Goal: Information Seeking & Learning: Understand process/instructions

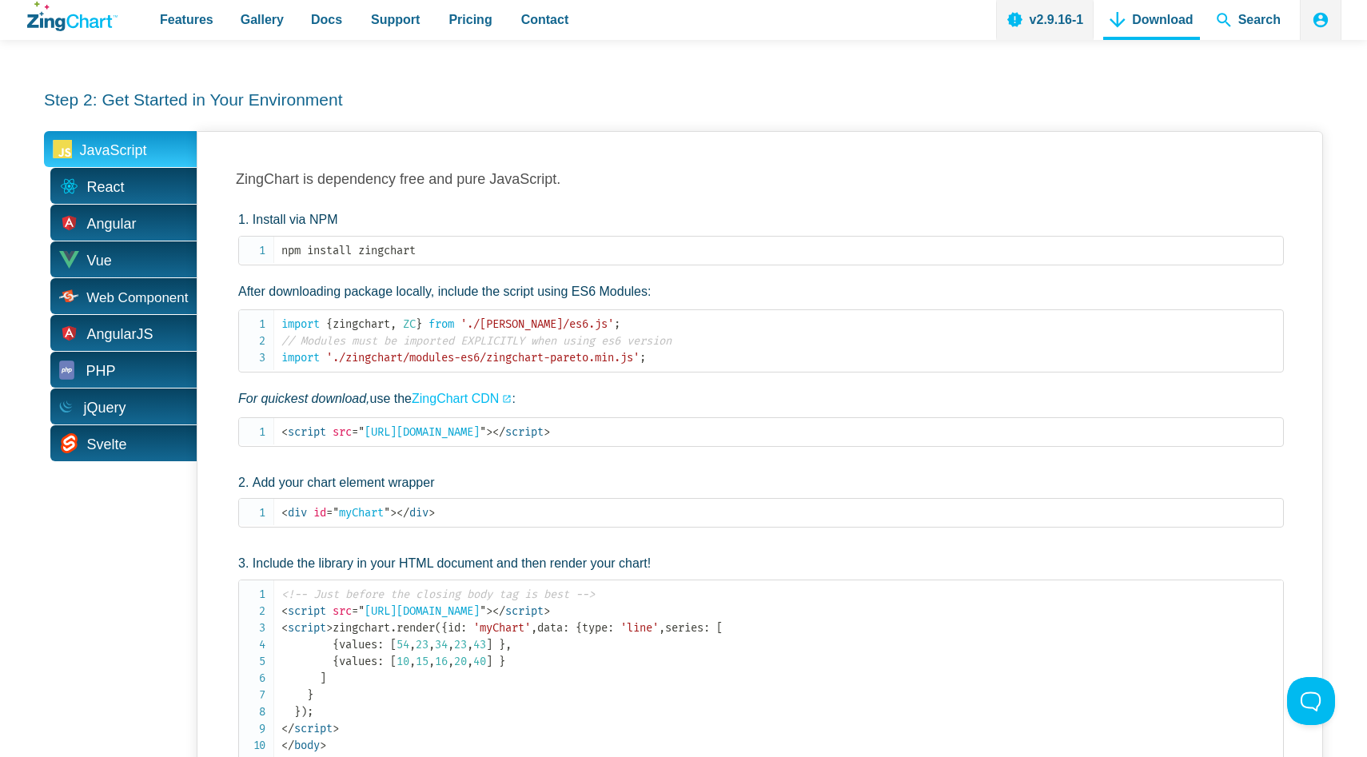
scroll to position [632, 0]
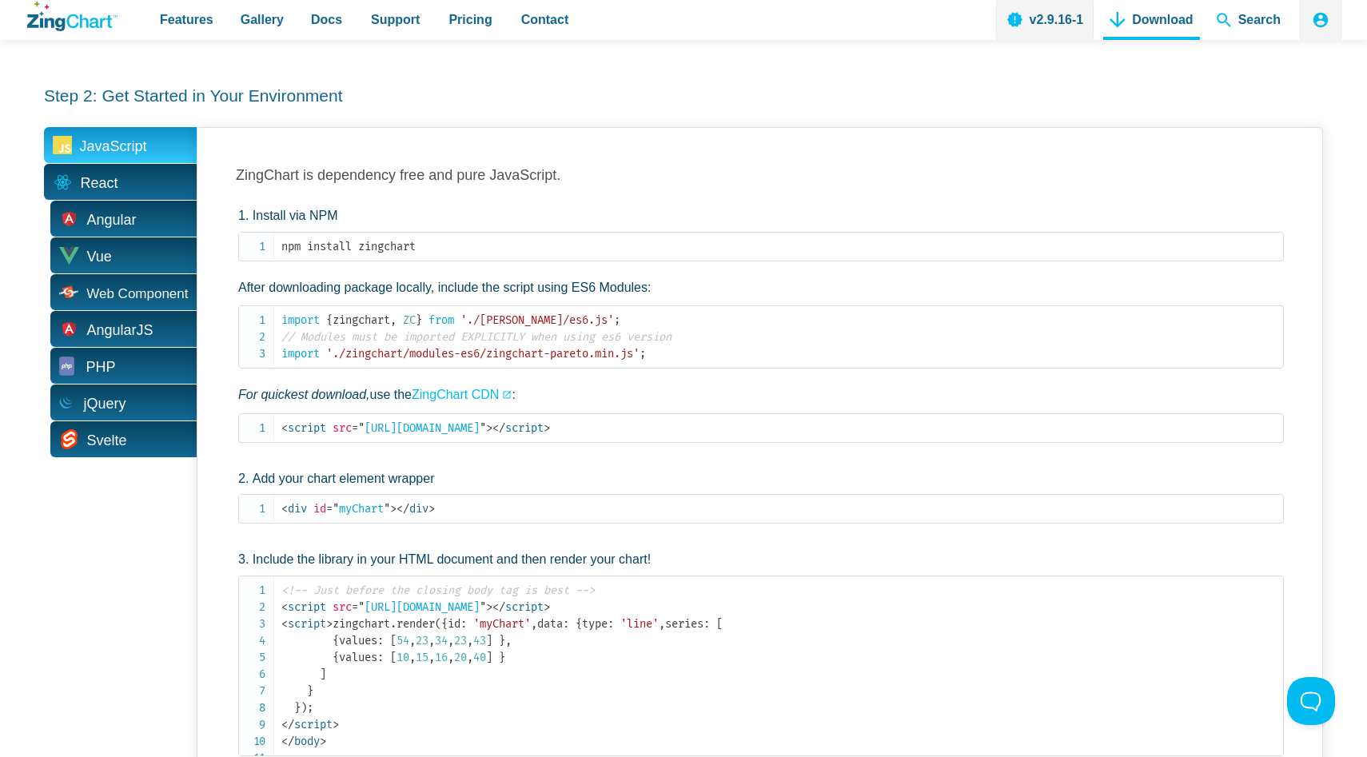
click at [126, 174] on span "React" at bounding box center [120, 182] width 153 height 36
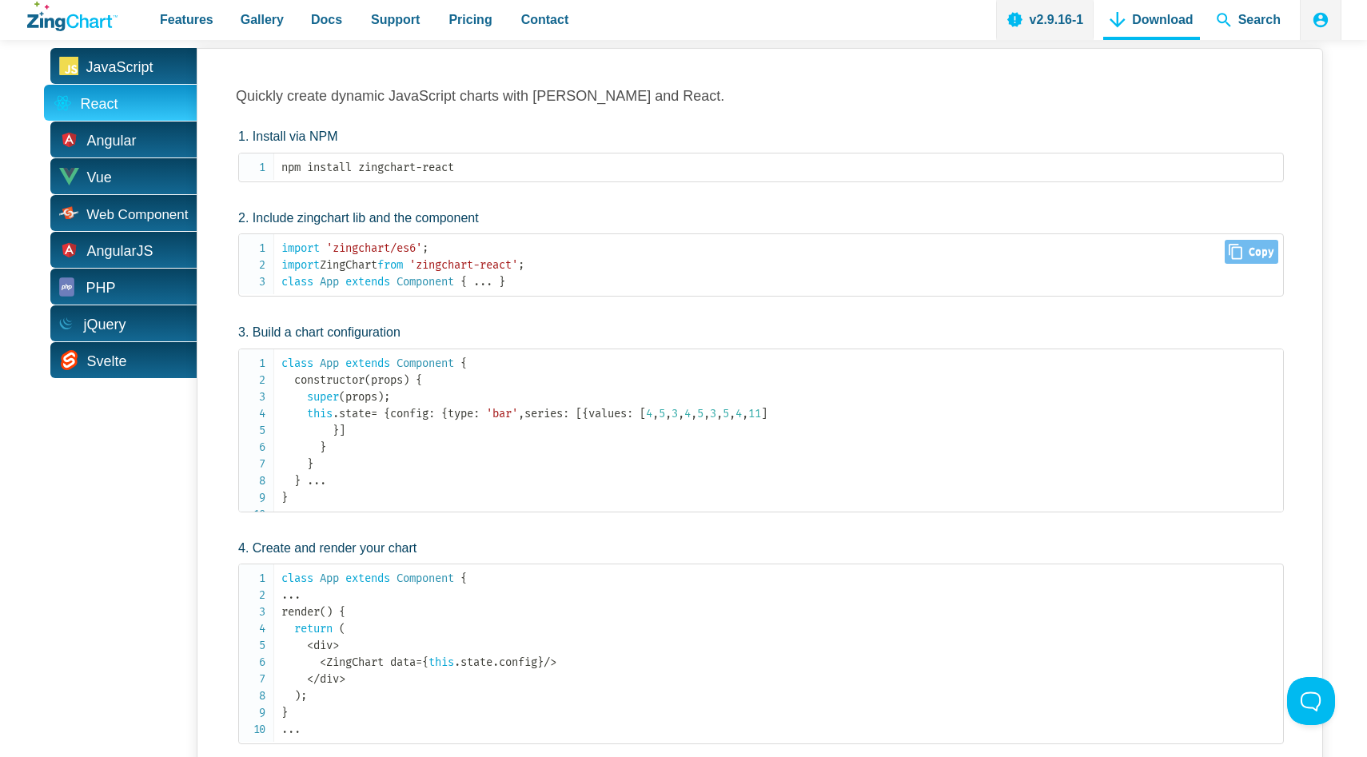
scroll to position [713, 0]
click at [471, 245] on code "import 'zingchart/es6' ; import ZingChart from 'zingchart-react' ; class App ex…" at bounding box center [782, 262] width 1002 height 50
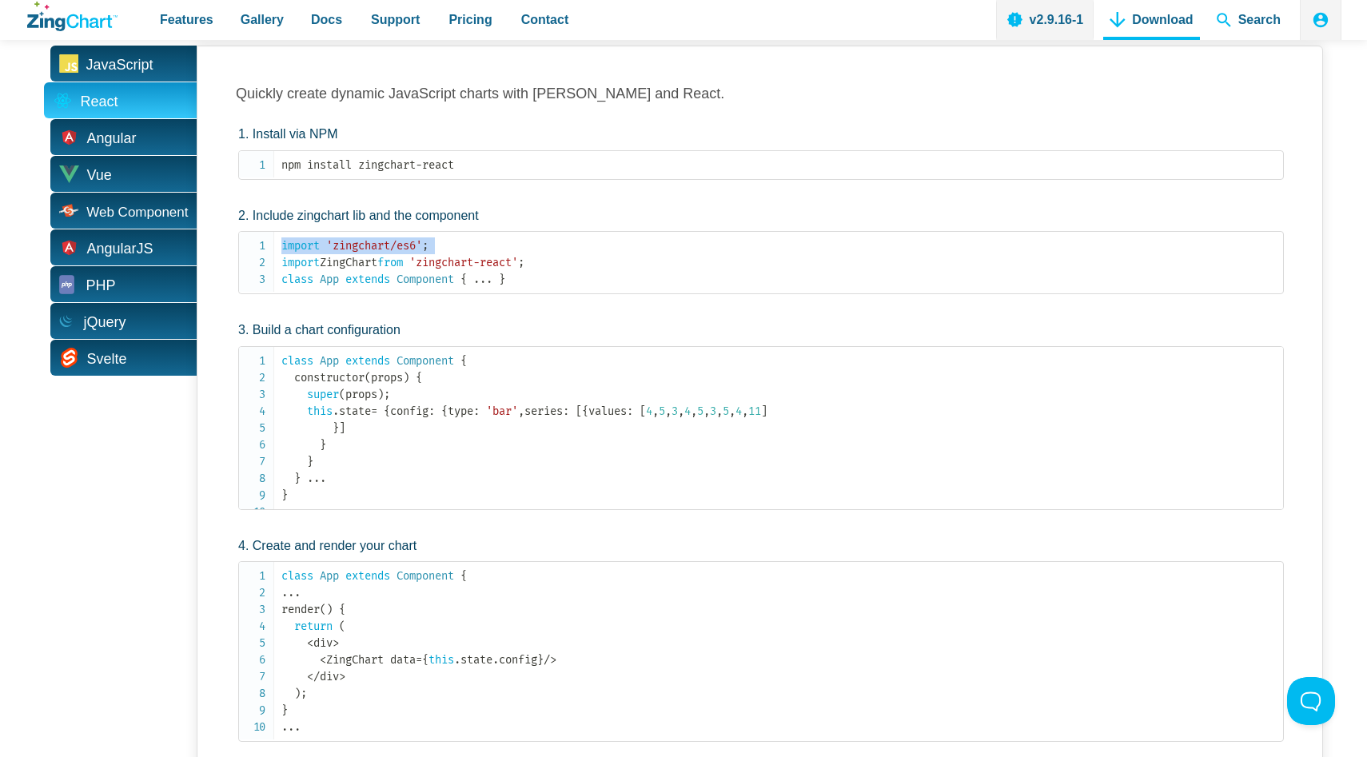
copy code "import 'zingchart/es6' ;"
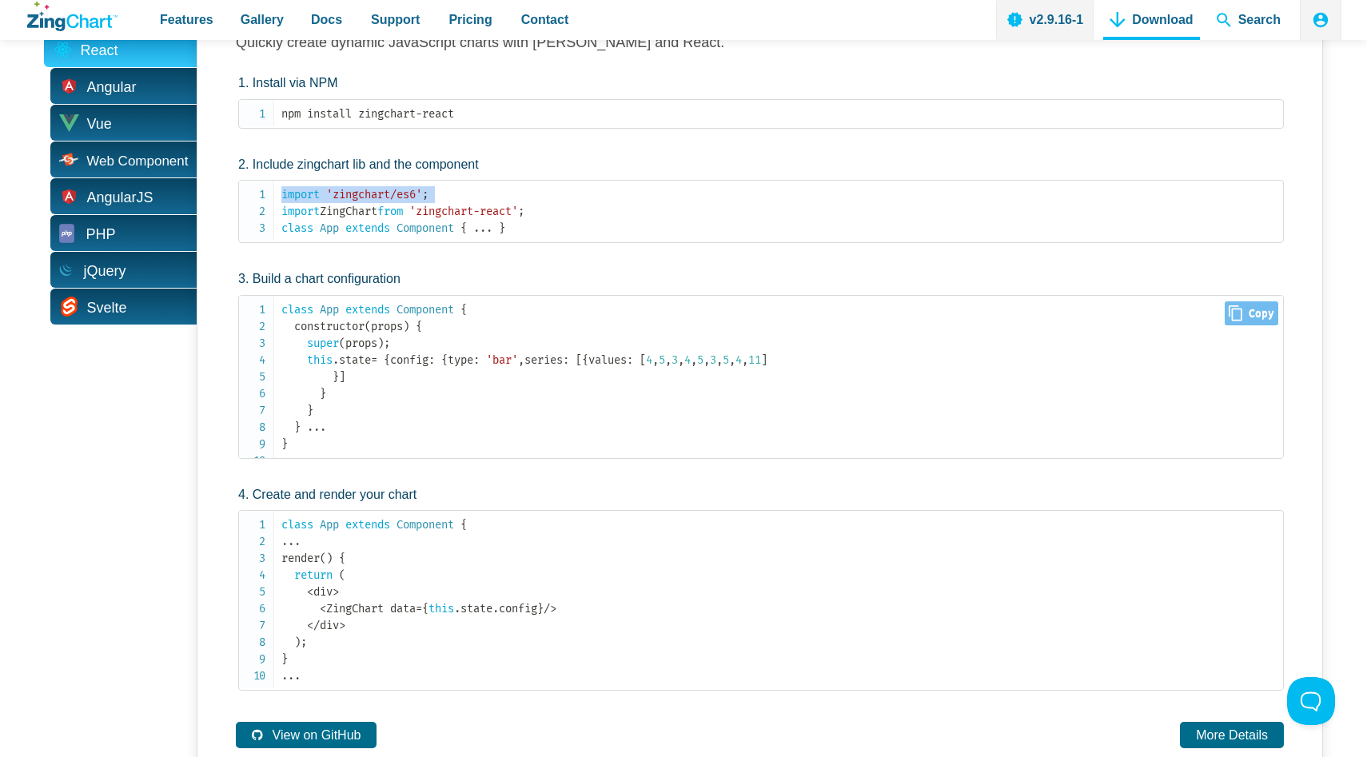
scroll to position [720, 0]
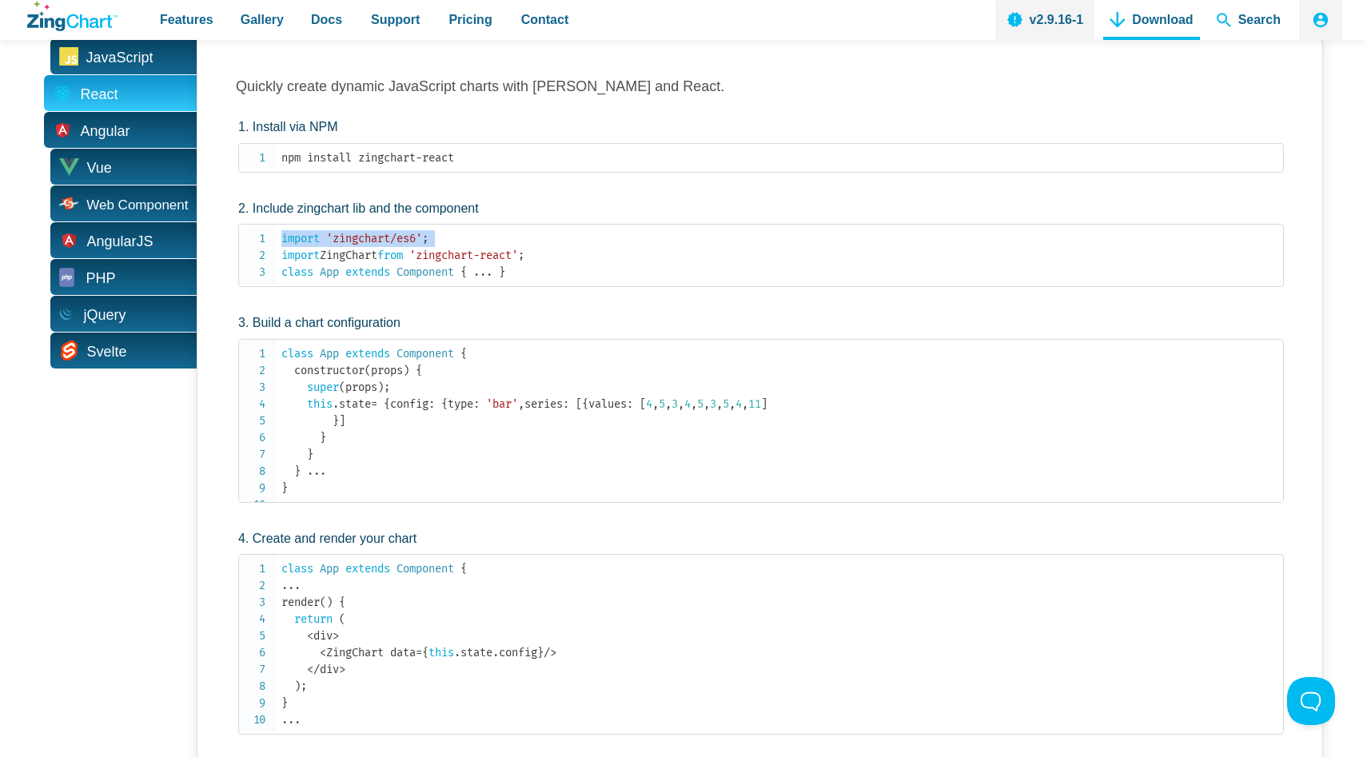
click at [130, 134] on span "Angular" at bounding box center [120, 130] width 153 height 36
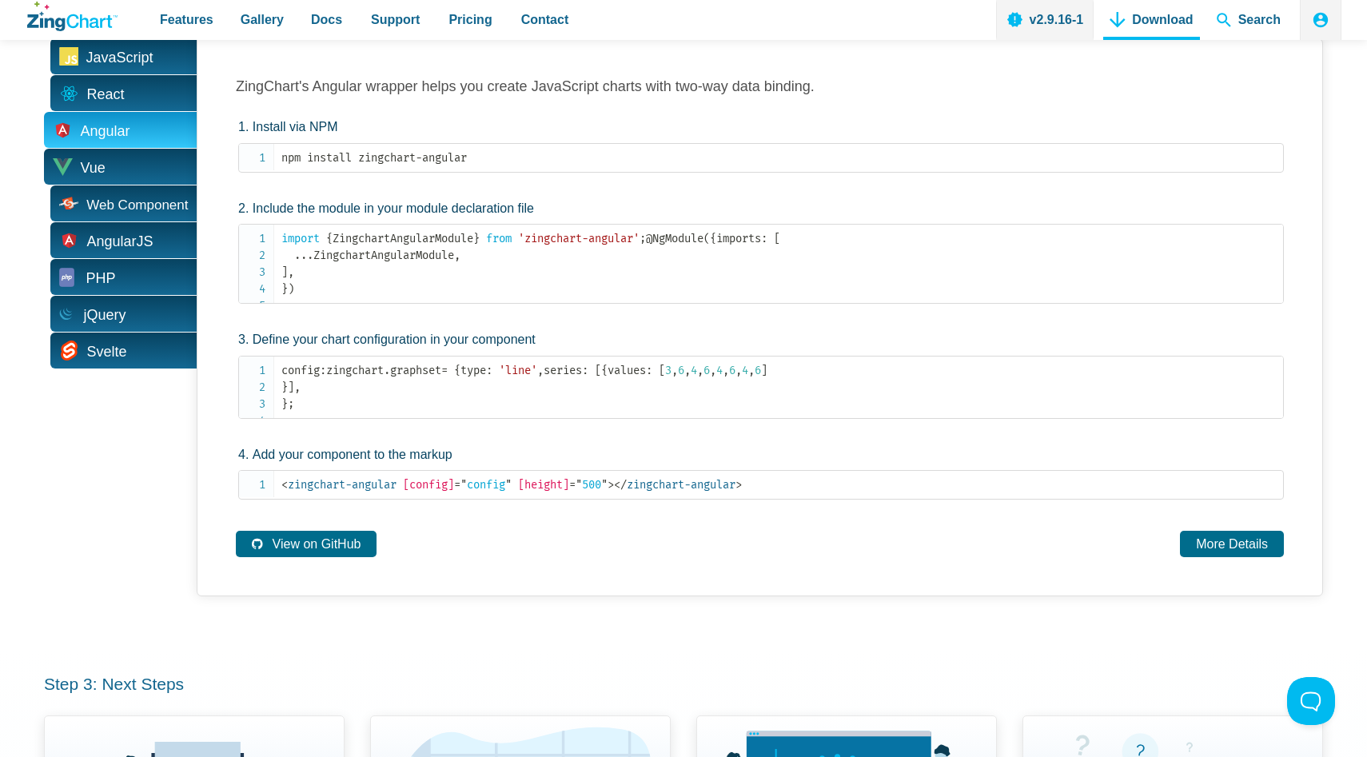
click at [139, 170] on span "Vue" at bounding box center [120, 167] width 153 height 36
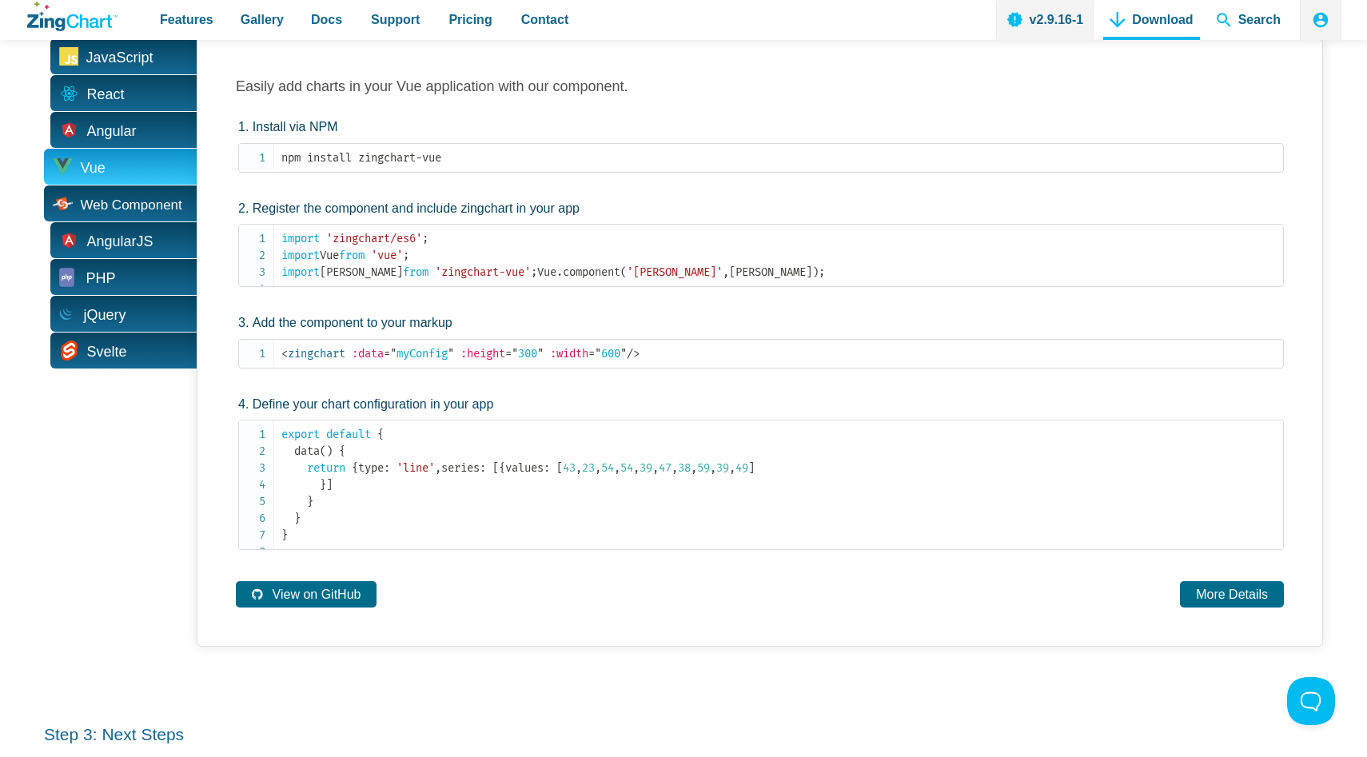
click at [148, 207] on span "Web Component" at bounding box center [132, 205] width 102 height 14
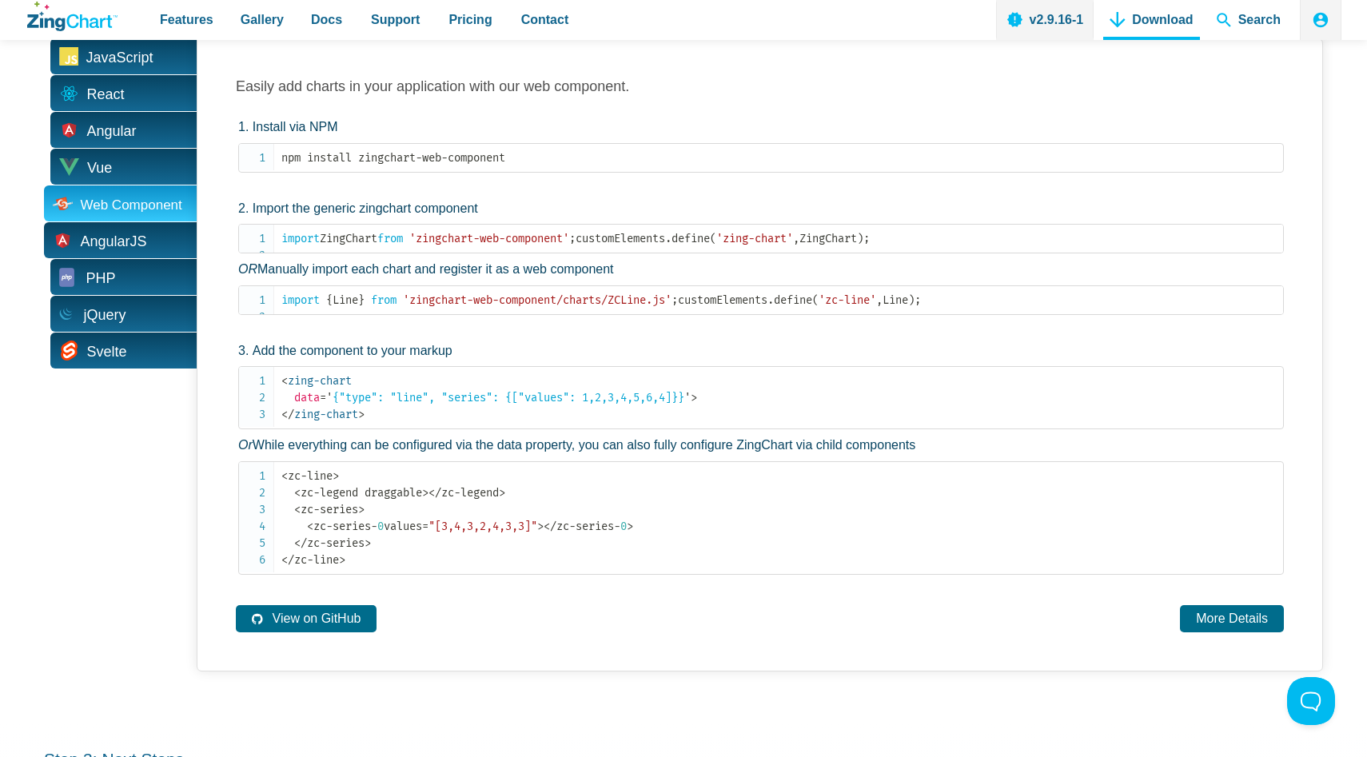
click at [146, 241] on span "AngularJS" at bounding box center [120, 240] width 153 height 36
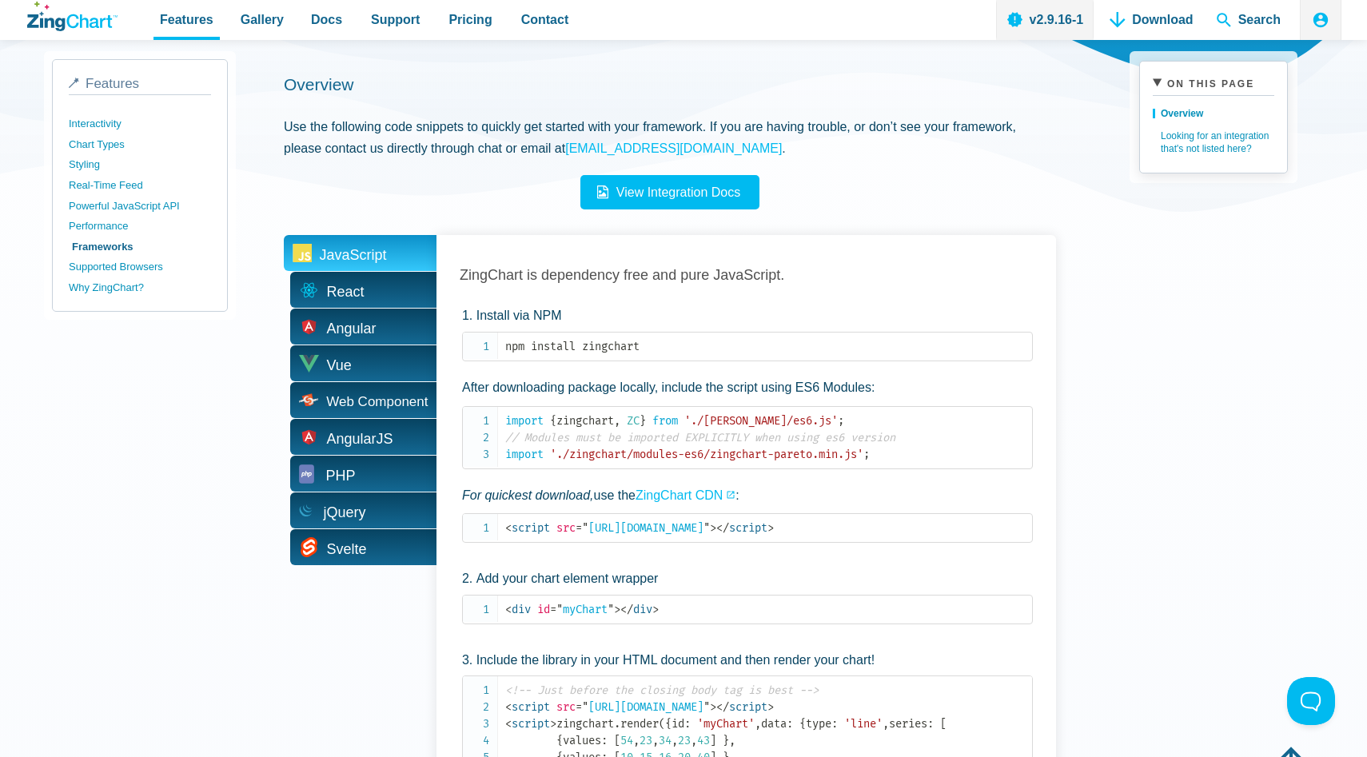
scroll to position [373, 0]
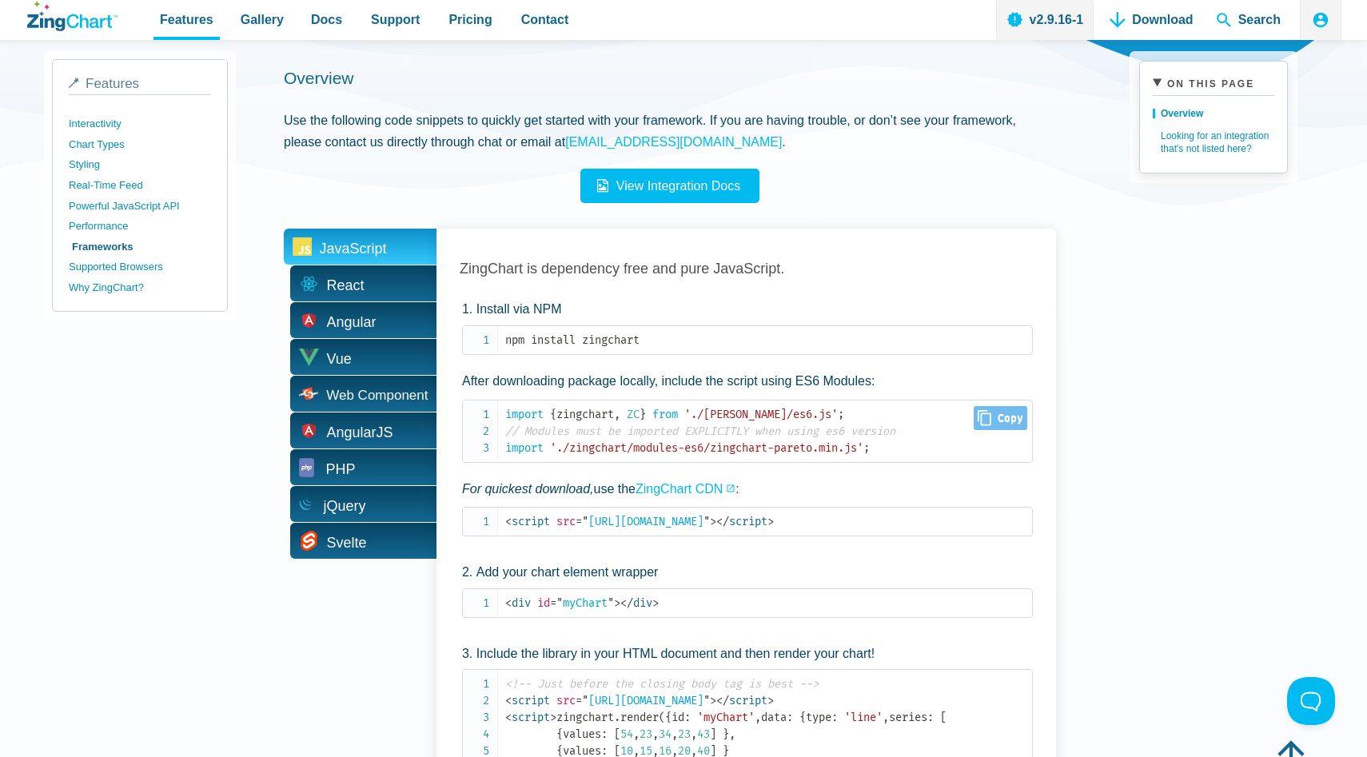
click at [764, 411] on span "'./[PERSON_NAME]/es6.js'" at bounding box center [761, 415] width 154 height 14
copy code "import { zingchart , ZC } from './zingchart/es6.js' ;"
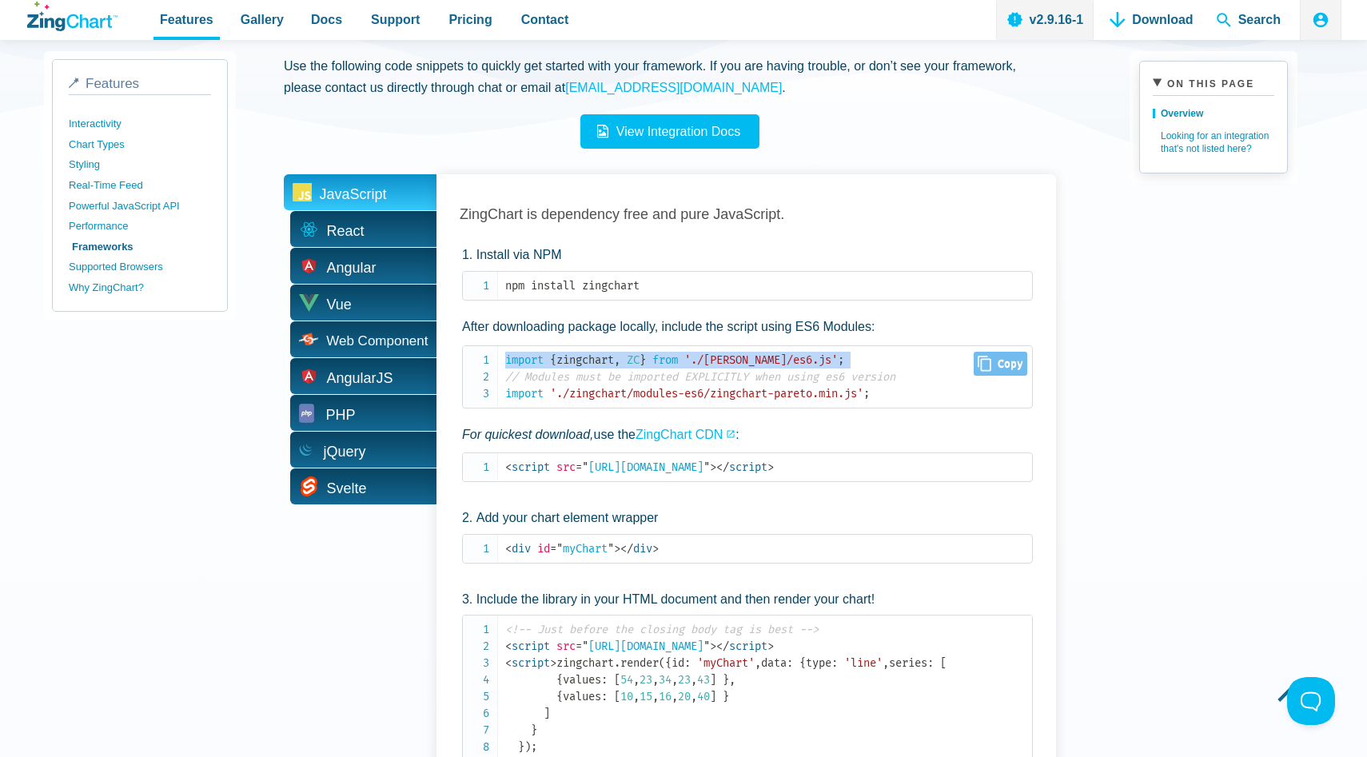
scroll to position [429, 0]
